Goal: Information Seeking & Learning: Learn about a topic

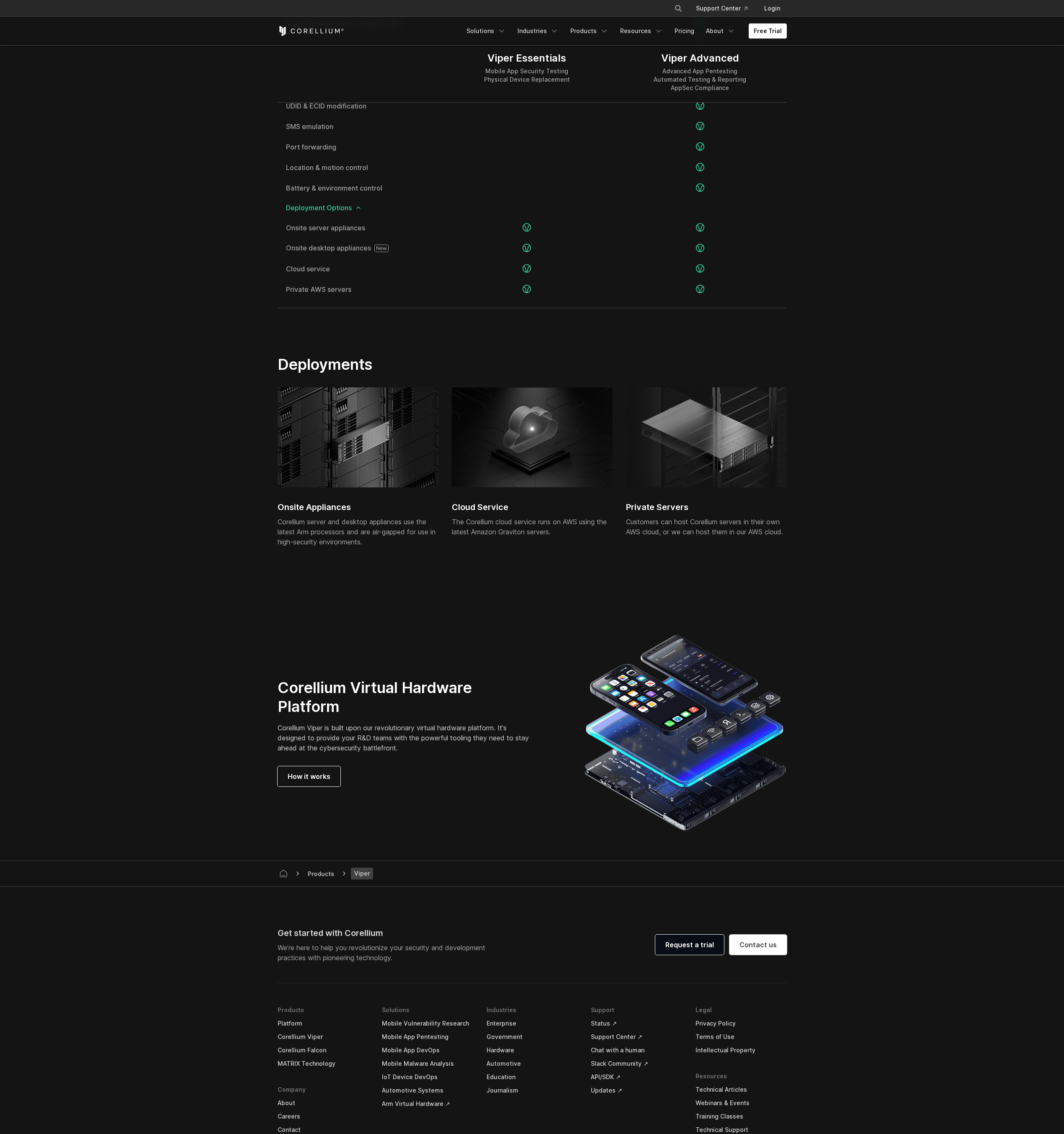
scroll to position [1727, 0]
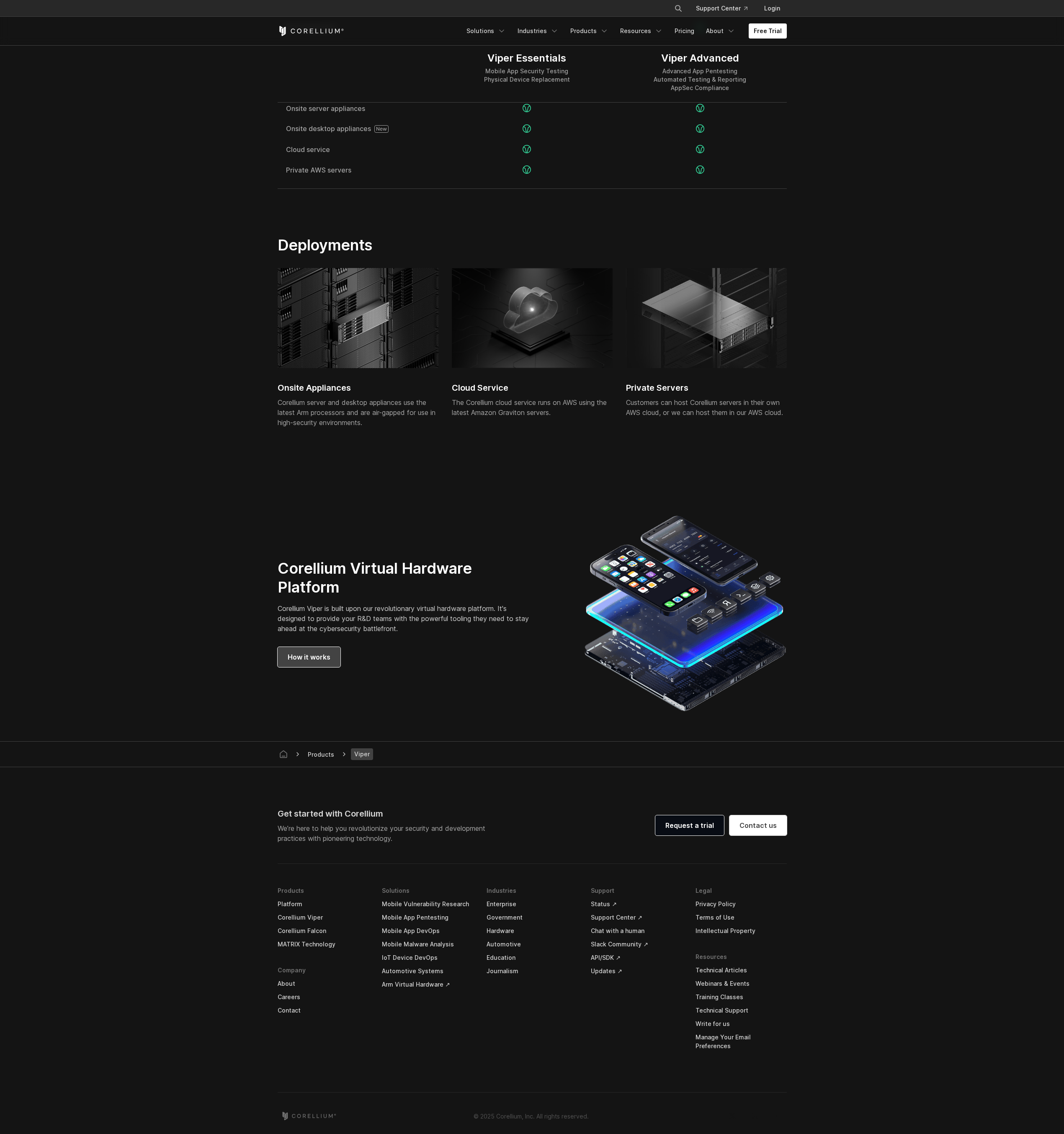
click at [320, 664] on link "How it works" at bounding box center [309, 657] width 63 height 20
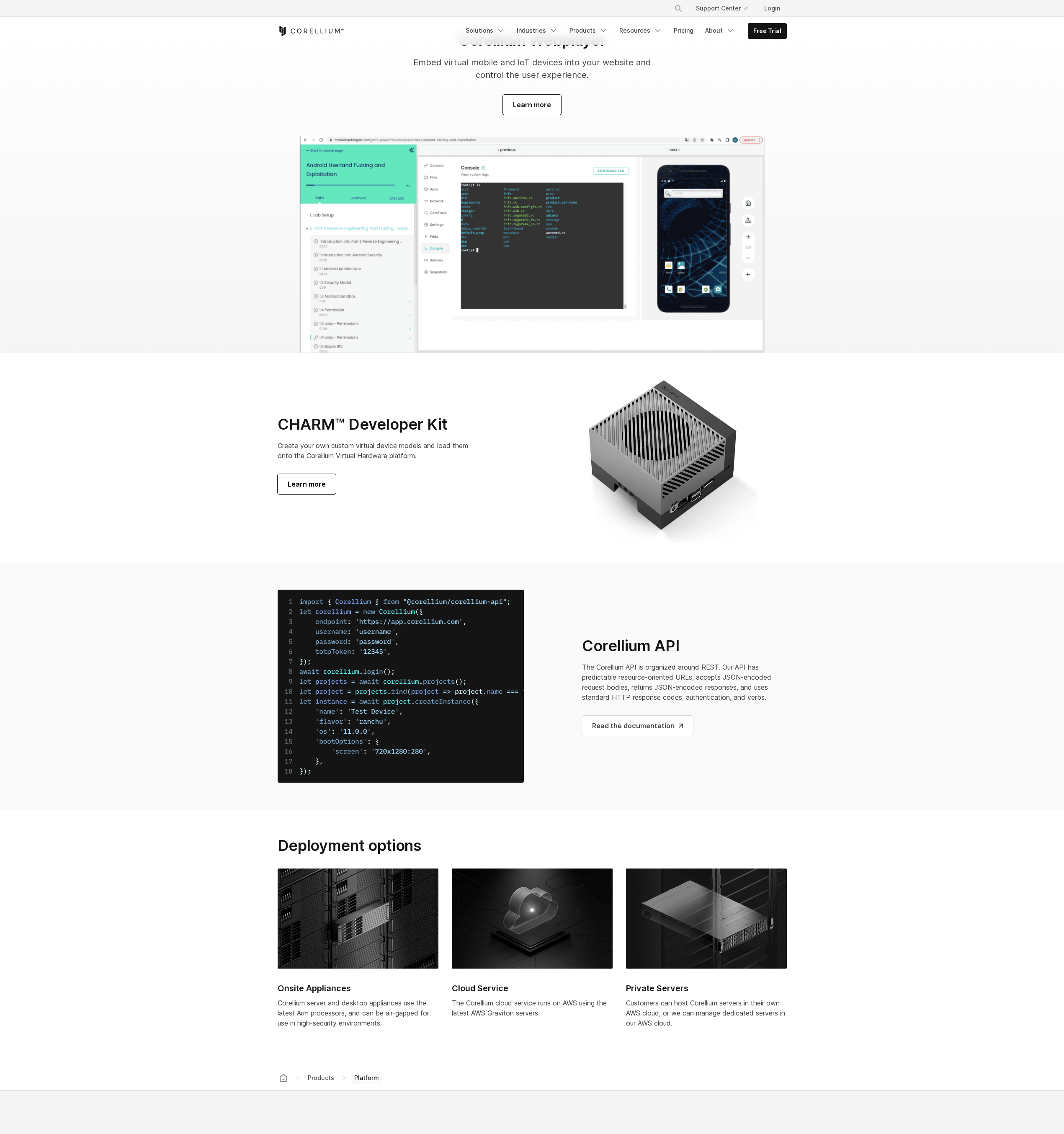
scroll to position [2663, 0]
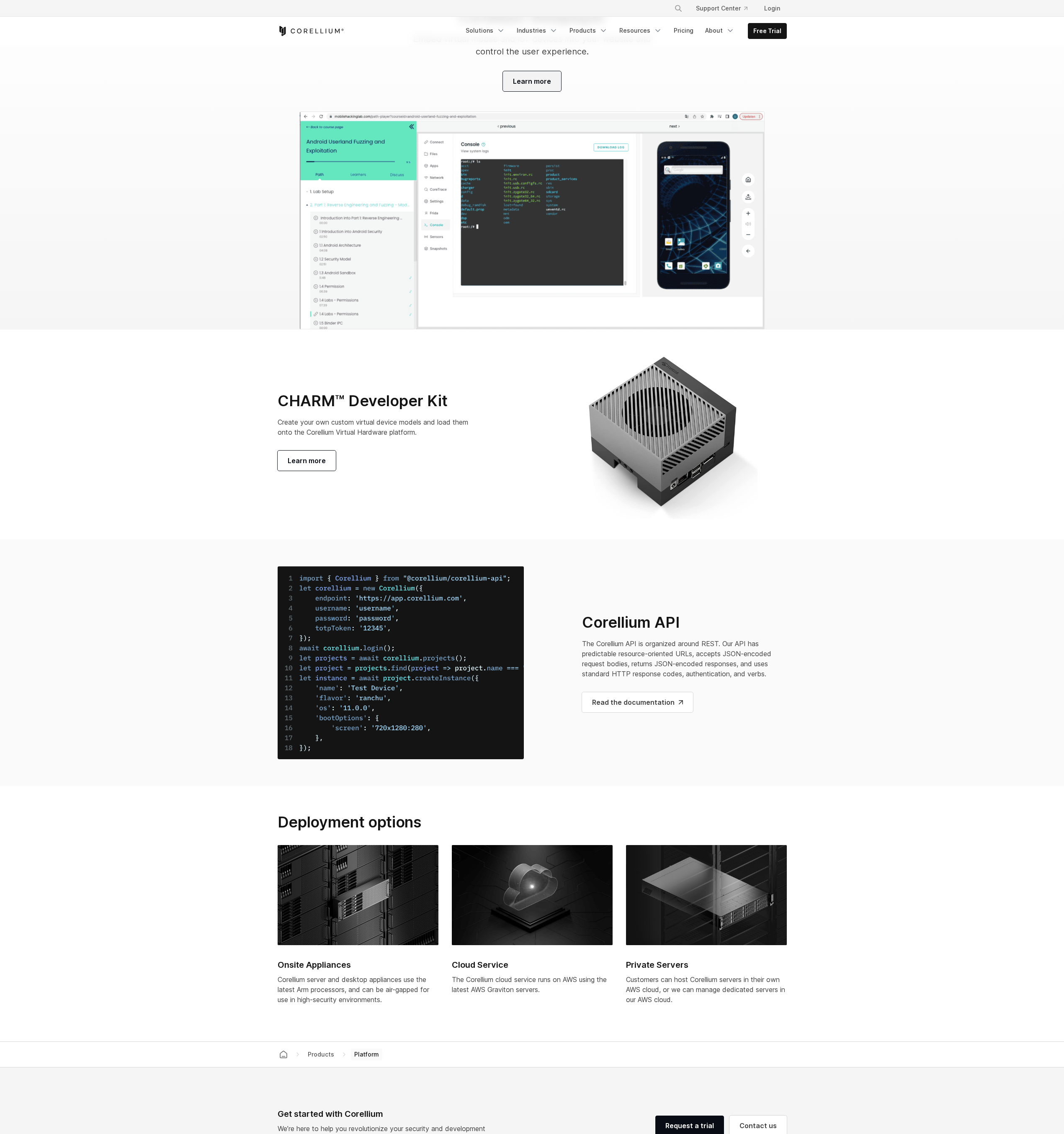
click at [529, 86] on span "Learn more" at bounding box center [532, 81] width 38 height 10
click at [470, 330] on img at bounding box center [532, 220] width 465 height 218
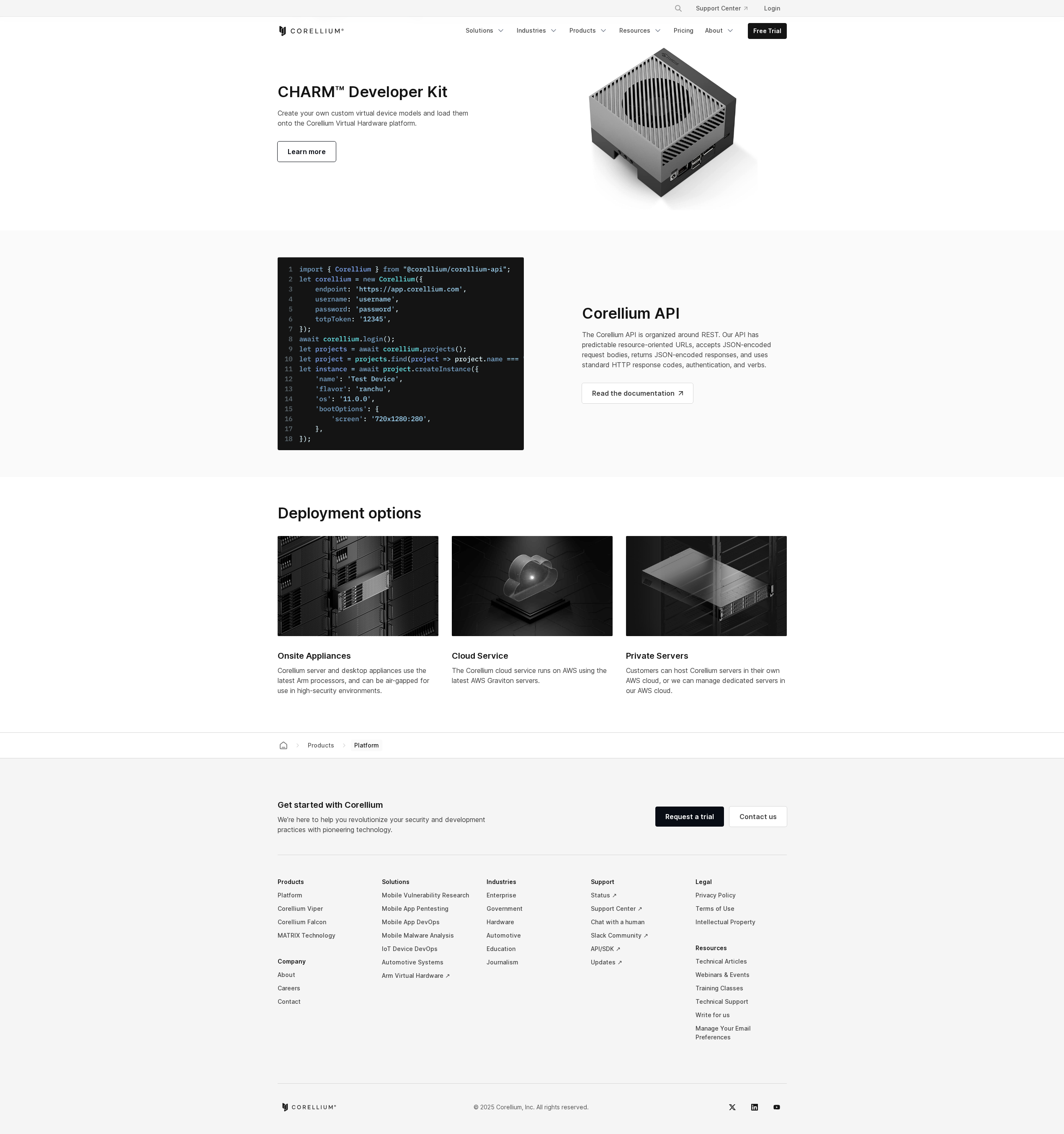
scroll to position [3025, 0]
